Goal: Information Seeking & Learning: Learn about a topic

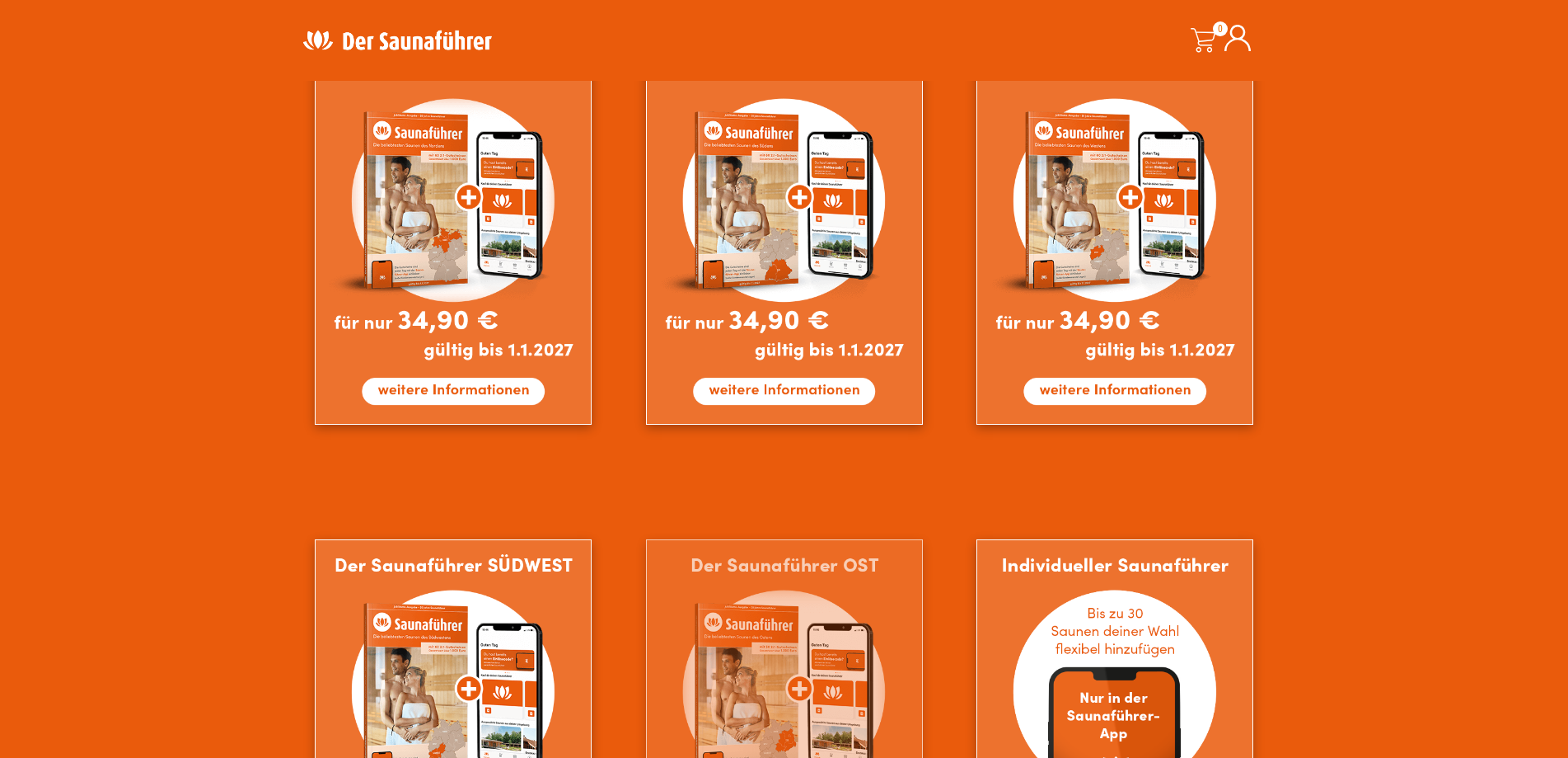
scroll to position [1236, 0]
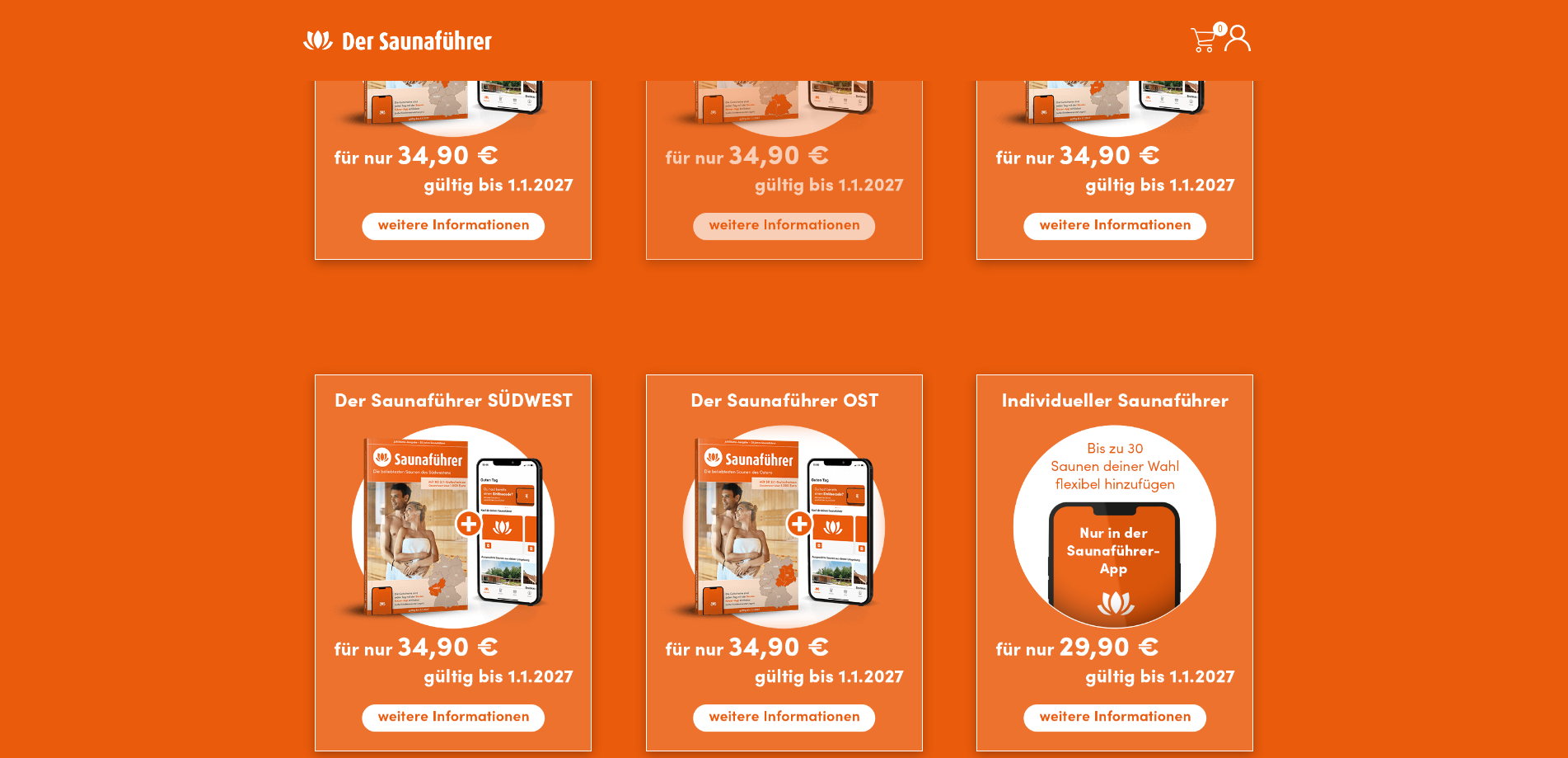
click at [707, 226] on img at bounding box center [785, 71] width 277 height 377
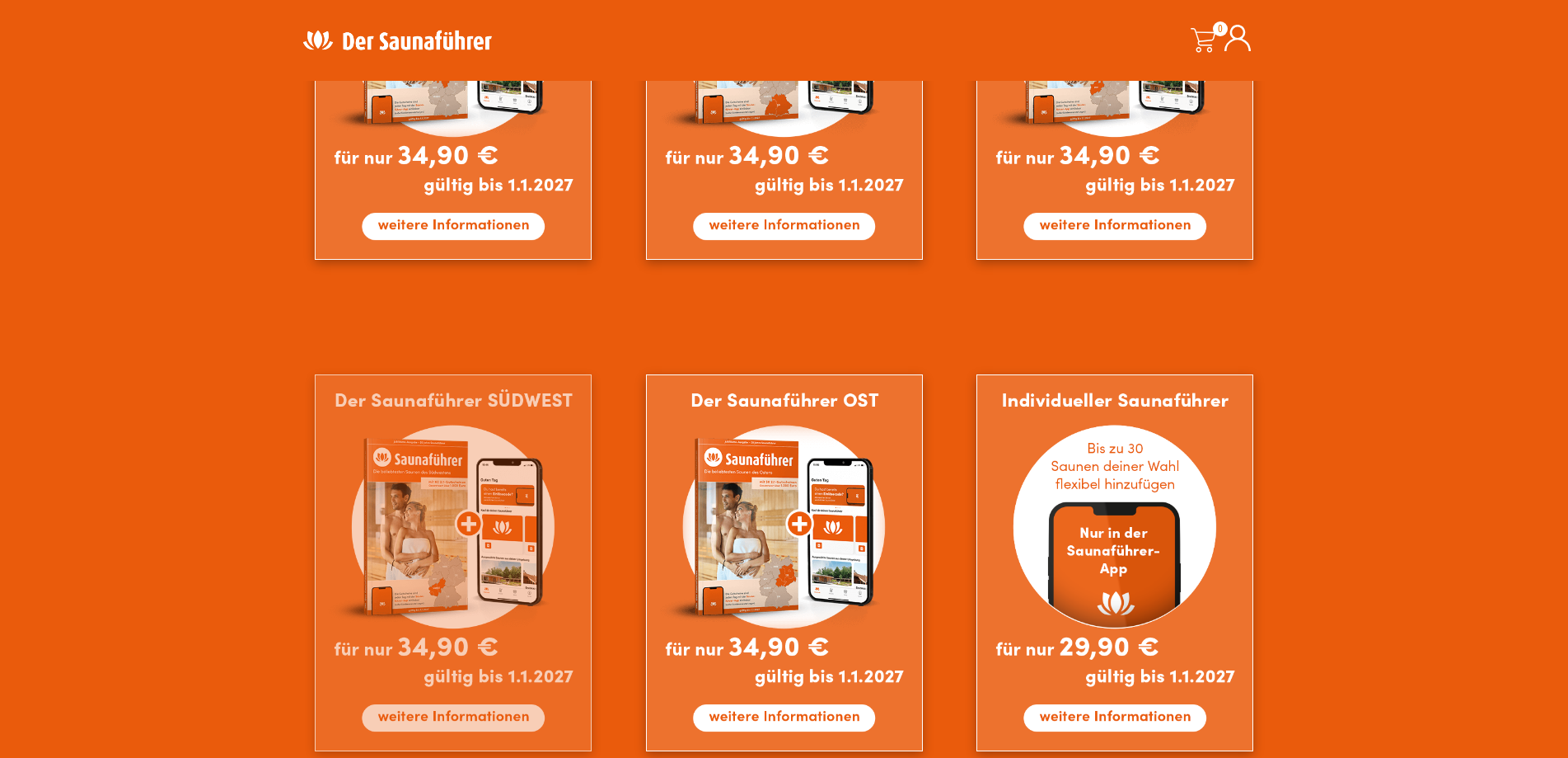
click at [489, 470] on img at bounding box center [453, 563] width 277 height 377
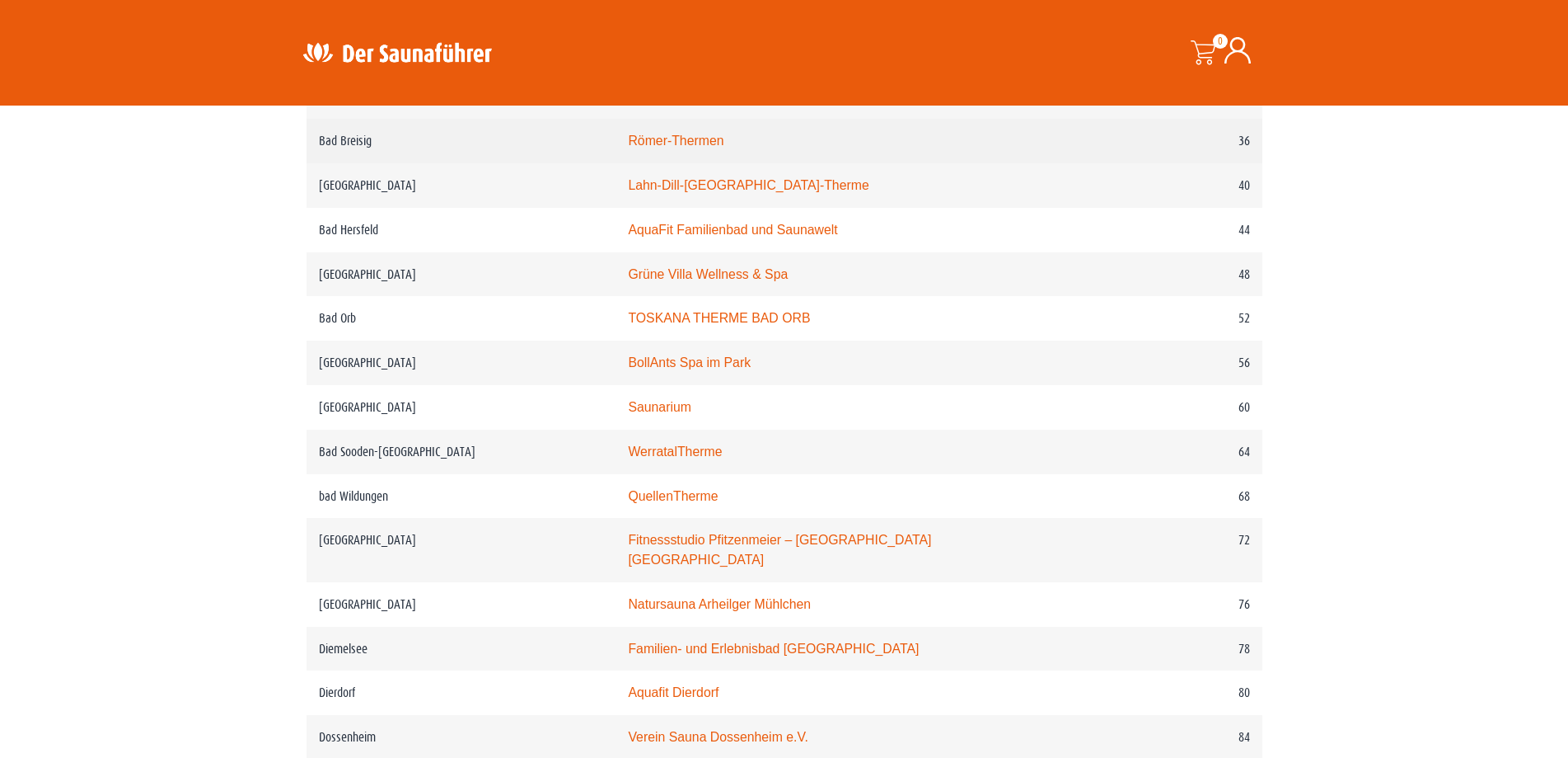
scroll to position [1072, 0]
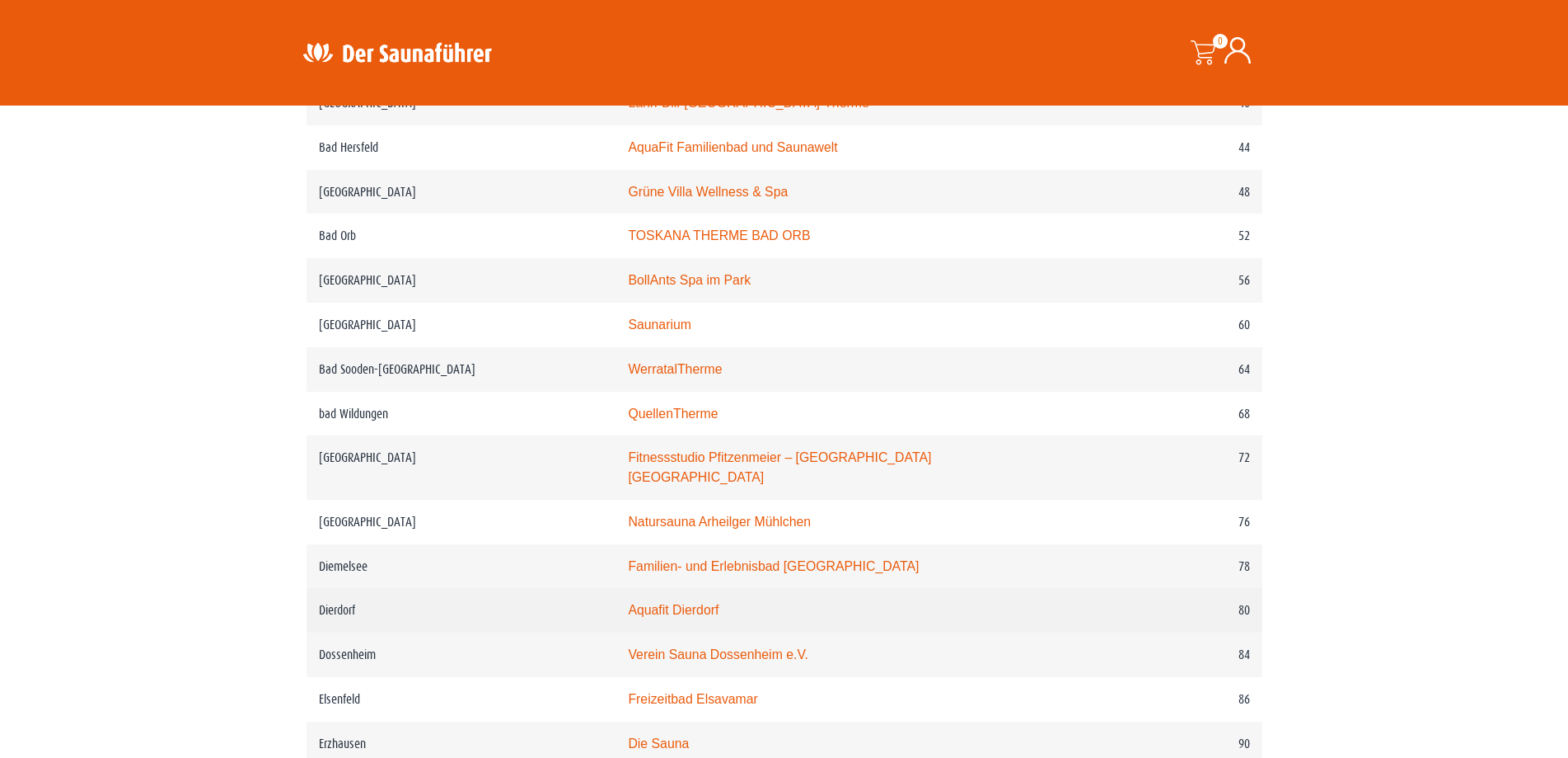
click at [650, 605] on link "Aquafit Dierdorf" at bounding box center [673, 610] width 90 height 14
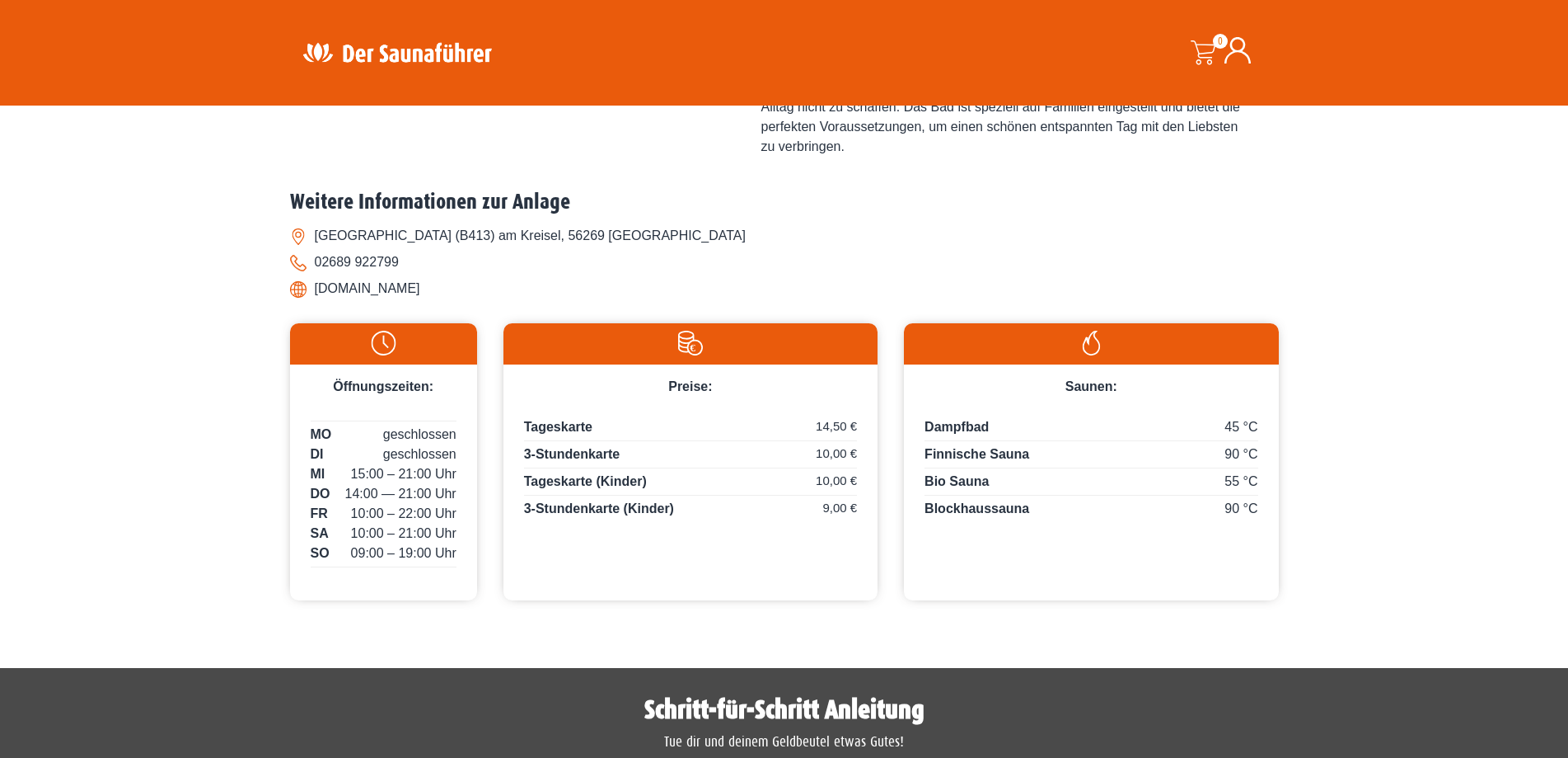
scroll to position [989, 0]
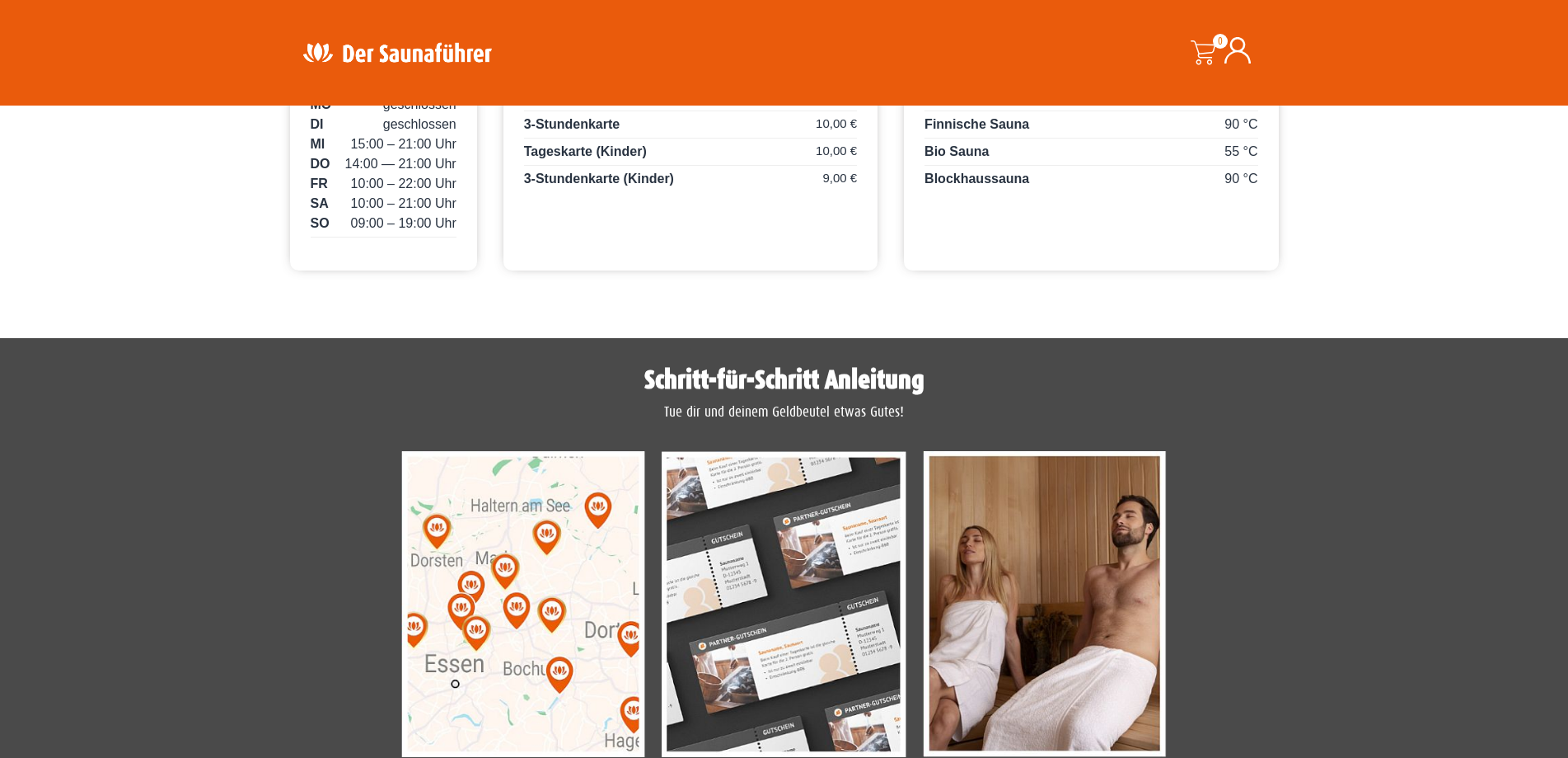
click at [714, 533] on img at bounding box center [783, 604] width 244 height 306
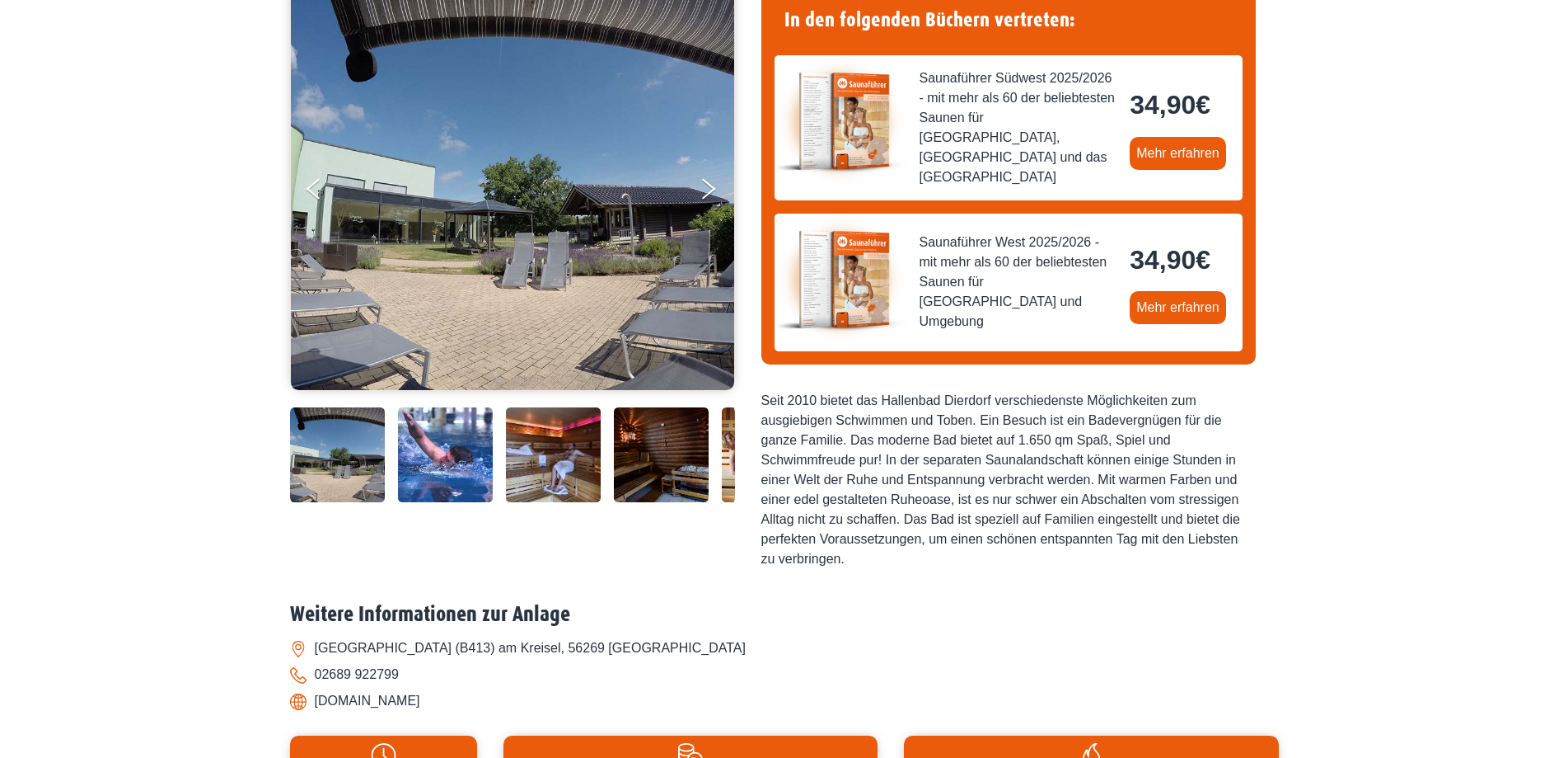
scroll to position [0, 0]
